Goal: Find contact information: Find contact information

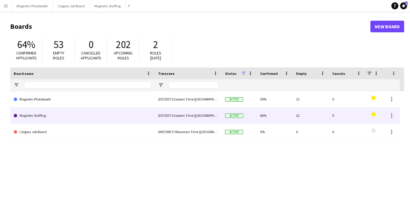
click at [52, 117] on link "Magnetic Staffing" at bounding box center [82, 115] width 137 height 16
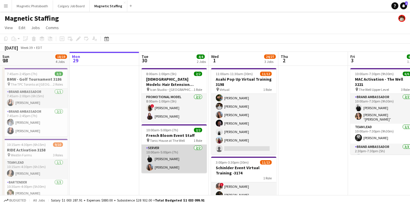
click at [161, 162] on app-card-role "Server [DATE] 10:00am-5:00pm (7h) [PERSON_NAME] [PERSON_NAME]" at bounding box center [174, 159] width 65 height 28
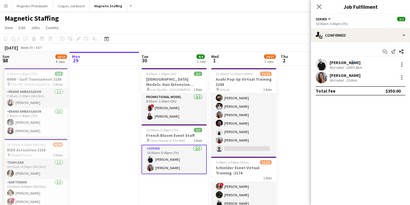
click at [345, 65] on div "[PERSON_NAME]" at bounding box center [346, 62] width 33 height 5
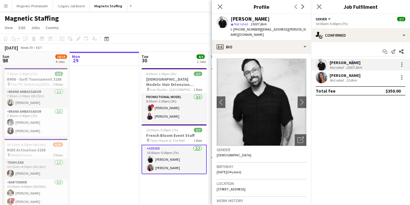
drag, startPoint x: 295, startPoint y: 30, endPoint x: 256, endPoint y: 30, distance: 38.5
click at [256, 30] on div "[PERSON_NAME] Not rated 15007.8km t. [PHONE_NUMBER] | [EMAIL_ADDRESS][PERSON_NA…" at bounding box center [261, 27] width 99 height 26
copy span "[EMAIL_ADDRESS][PERSON_NAME][DOMAIN_NAME]"
click at [350, 77] on div "[PERSON_NAME]" at bounding box center [345, 75] width 31 height 5
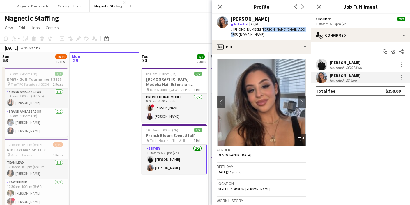
drag, startPoint x: 256, startPoint y: 30, endPoint x: 306, endPoint y: 30, distance: 49.8
click at [307, 30] on app-profile-header "[PERSON_NAME] star Not rated 23.6km t. [PHONE_NUMBER] | [PERSON_NAME][EMAIL_ADD…" at bounding box center [261, 27] width 99 height 26
copy span "[PERSON_NAME][EMAIL_ADDRESS][DOMAIN_NAME]"
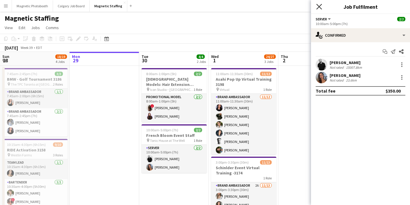
click at [319, 6] on icon at bounding box center [319, 7] width 6 height 6
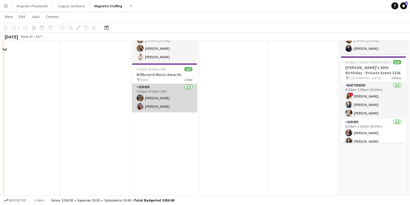
scroll to position [186, 0]
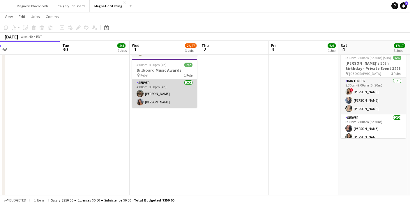
click at [167, 104] on app-card-role "Server [DATE] 4:00pm-8:00pm (4h) [PERSON_NAME] [PERSON_NAME]" at bounding box center [164, 94] width 65 height 28
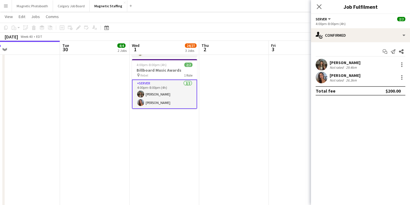
click at [355, 77] on div "[PERSON_NAME]" at bounding box center [345, 75] width 31 height 5
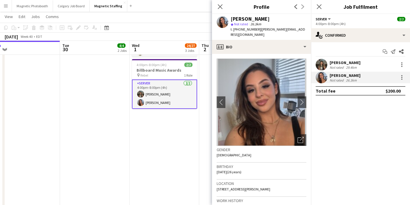
drag, startPoint x: 272, startPoint y: 20, endPoint x: 231, endPoint y: 19, distance: 41.1
click at [231, 19] on div "[PERSON_NAME]" at bounding box center [269, 18] width 76 height 5
copy div "[PERSON_NAME]"
drag, startPoint x: 299, startPoint y: 29, endPoint x: 231, endPoint y: 18, distance: 68.7
click at [231, 18] on div "[PERSON_NAME] star Not rated 26.3km t. [PHONE_NUMBER] | [PERSON_NAME][EMAIL_ADD…" at bounding box center [261, 27] width 99 height 26
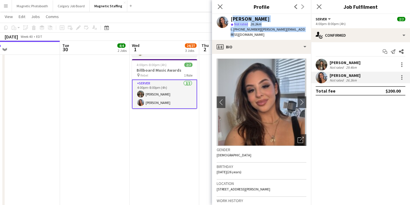
copy div "[PERSON_NAME] star Not rated 26.3km t. [PHONE_NUMBER] | [PERSON_NAME][EMAIL_ADD…"
click at [357, 65] on div "29.4km" at bounding box center [351, 67] width 13 height 4
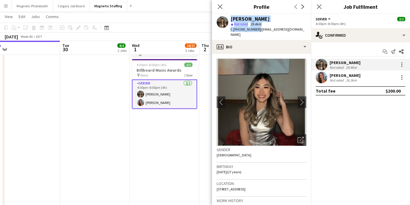
drag, startPoint x: 255, startPoint y: 31, endPoint x: 226, endPoint y: 15, distance: 32.6
click at [226, 15] on div "[PERSON_NAME] star Not rated 29.4km t. [PHONE_NUMBER] | [EMAIL_ADDRESS][DOMAIN_…" at bounding box center [261, 27] width 99 height 26
copy div "[PERSON_NAME] star Not rated 29.4km t. [PHONE_NUMBER]"
